Goal: Information Seeking & Learning: Learn about a topic

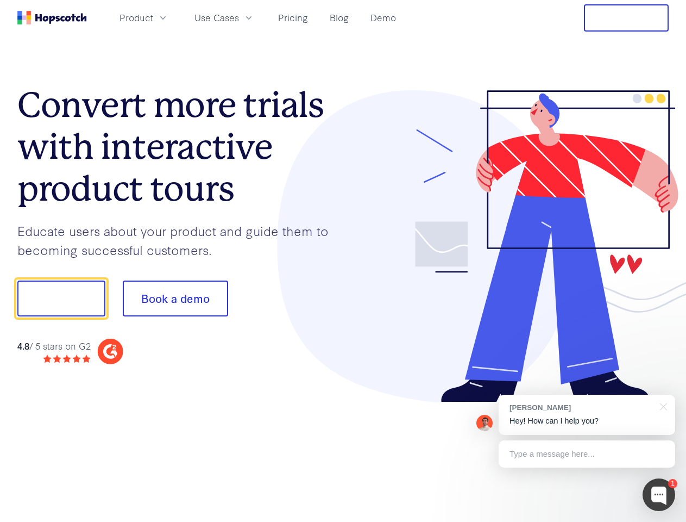
click at [343, 261] on div at bounding box center [506, 246] width 326 height 312
click at [153, 17] on span "Product" at bounding box center [137, 18] width 34 height 14
click at [239, 17] on span "Use Cases" at bounding box center [217, 18] width 45 height 14
click at [626, 18] on button "Free Trial" at bounding box center [626, 17] width 85 height 27
click at [61, 298] on button "Show me!" at bounding box center [61, 298] width 88 height 36
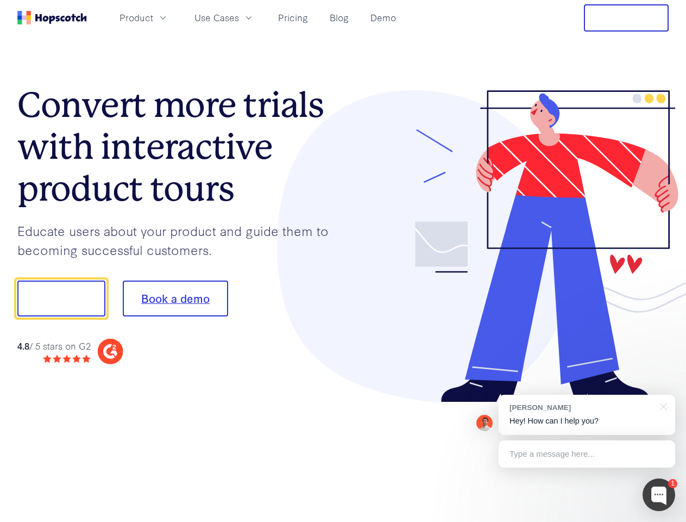
click at [175, 298] on button "Book a demo" at bounding box center [175, 298] width 105 height 36
click at [659, 494] on div at bounding box center [659, 494] width 33 height 33
click at [587, 415] on div "[PERSON_NAME] Hey! How can I help you?" at bounding box center [587, 414] width 177 height 40
click at [662, 405] on div at bounding box center [574, 297] width 204 height 362
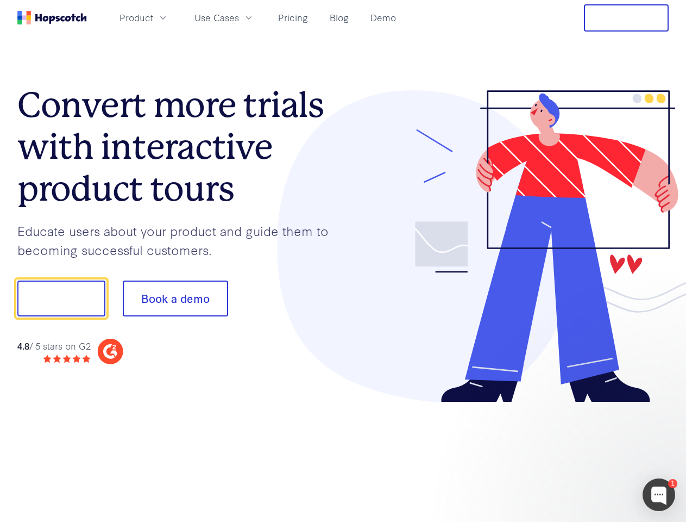
click at [587, 454] on div at bounding box center [574, 369] width 204 height 217
